Goal: Check status: Check status

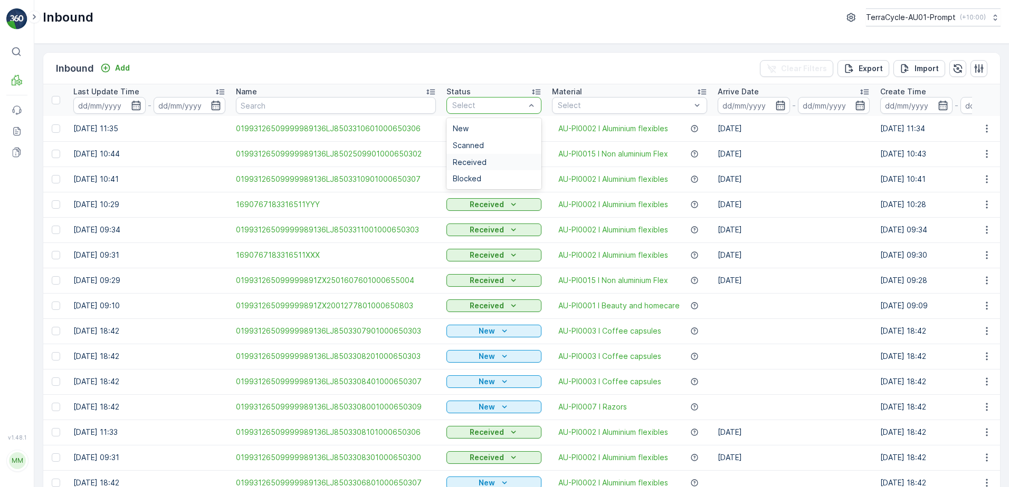
click at [483, 166] on div "Received" at bounding box center [494, 162] width 82 height 8
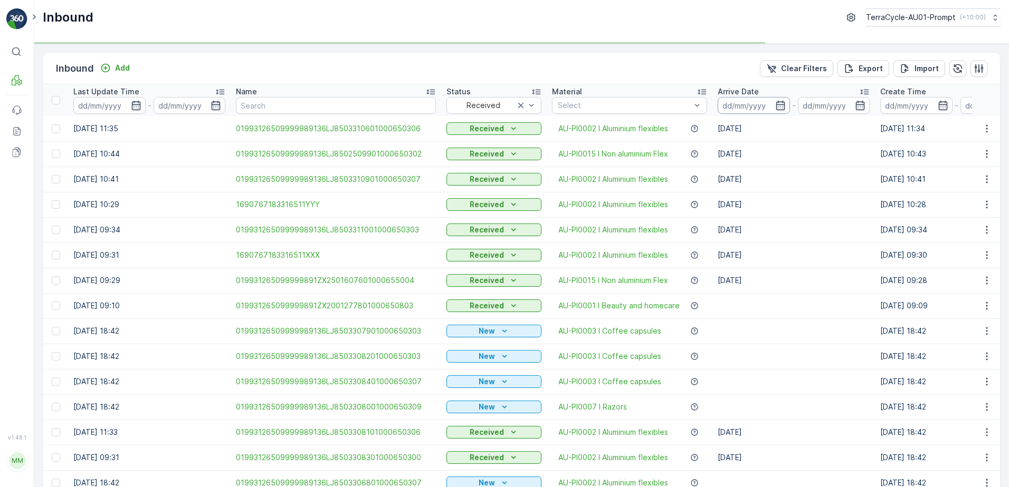
click at [743, 105] on input at bounding box center [753, 105] width 72 height 17
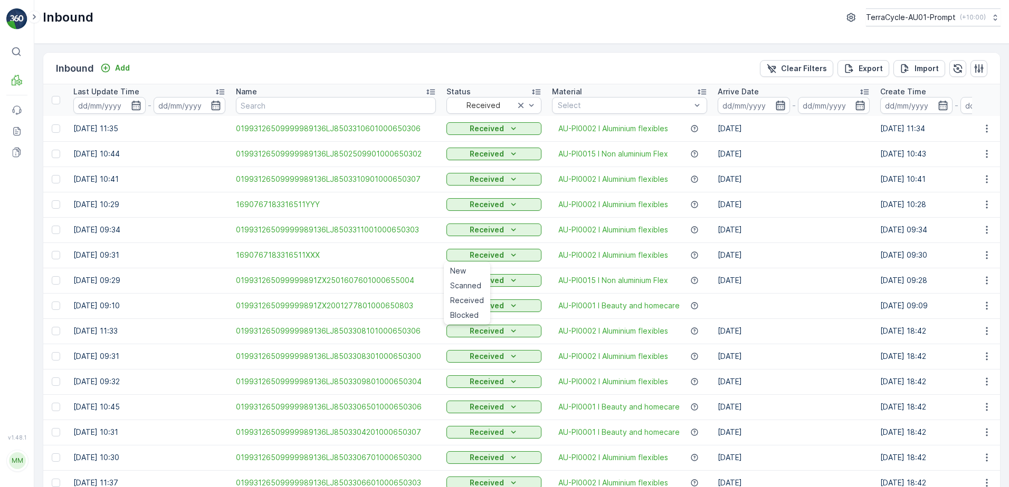
click at [775, 105] on icon "button" at bounding box center [779, 105] width 9 height 9
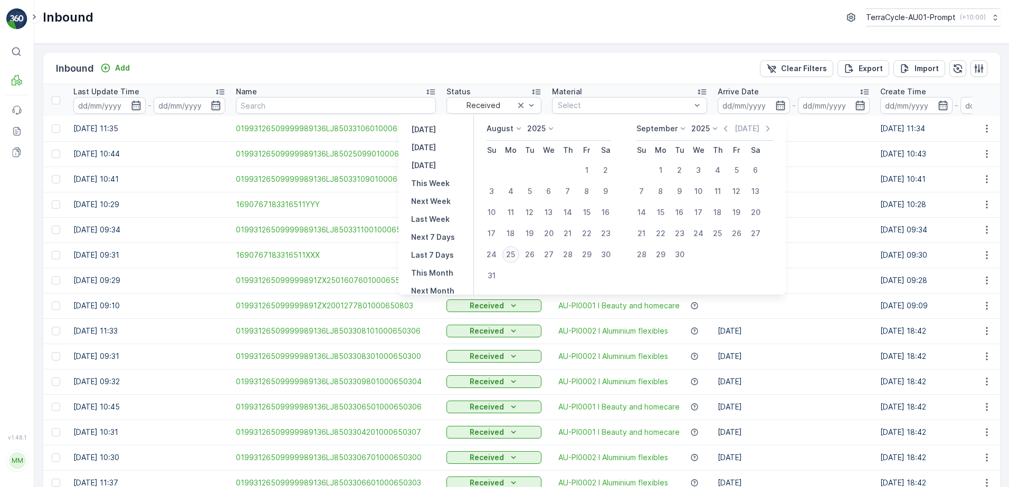
click at [513, 254] on div "25" at bounding box center [510, 254] width 17 height 17
type input "[DATE]"
click at [513, 254] on div "25" at bounding box center [510, 254] width 17 height 17
type input "[DATE]"
click at [836, 254] on td "[DATE]" at bounding box center [793, 255] width 162 height 25
